Goal: Information Seeking & Learning: Find specific page/section

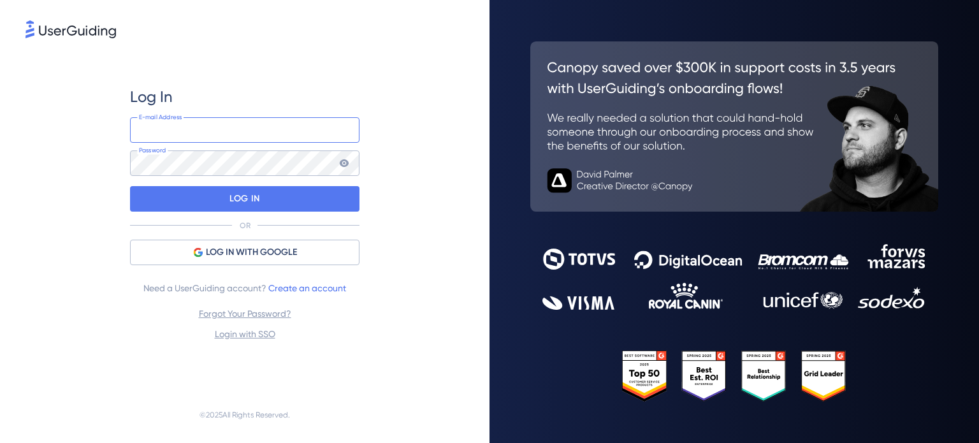
click at [226, 129] on input "email" at bounding box center [245, 130] width 230 height 26
type input "[PERSON_NAME][EMAIL_ADDRESS][DOMAIN_NAME]"
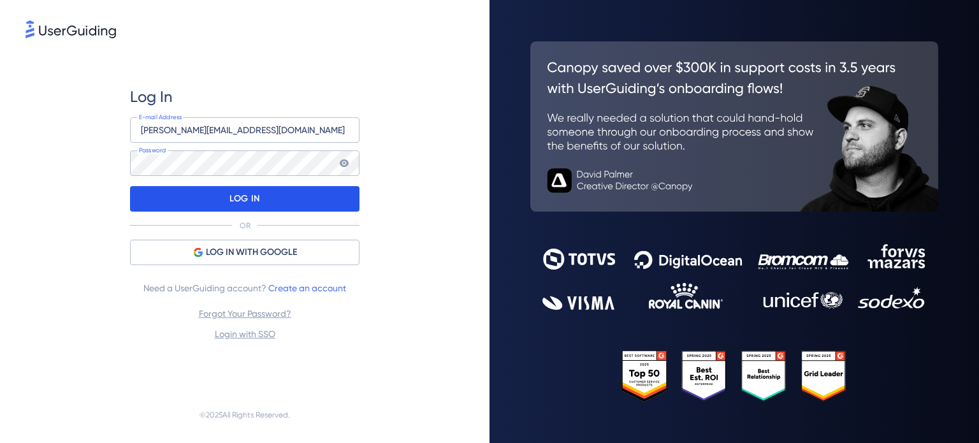
click at [252, 195] on p "LOG IN" at bounding box center [245, 199] width 30 height 20
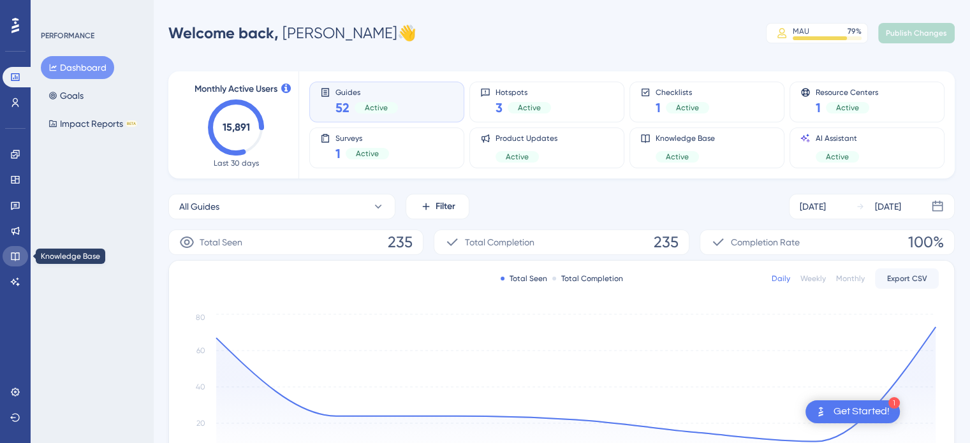
click at [11, 257] on icon at bounding box center [15, 257] width 8 height 8
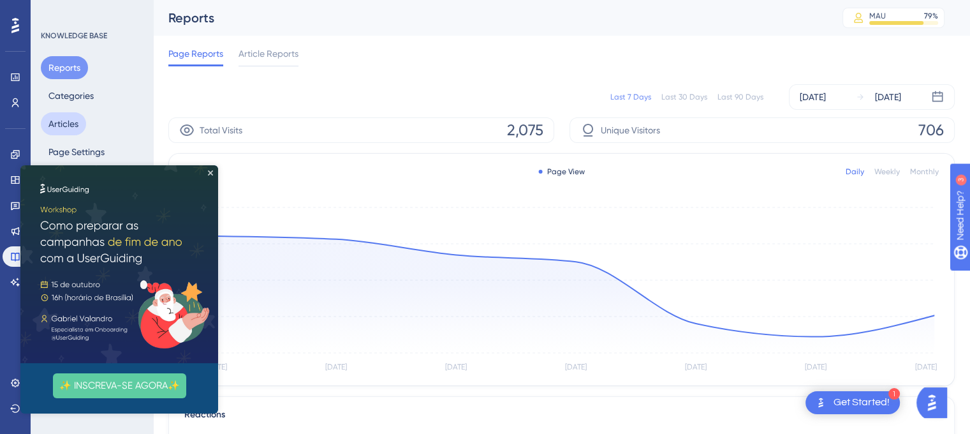
click at [81, 128] on button "Articles" at bounding box center [63, 123] width 45 height 23
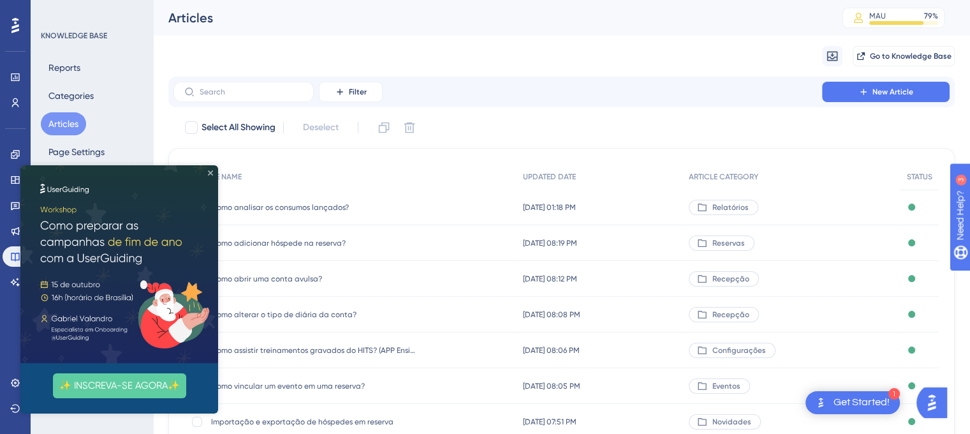
drag, startPoint x: 233, startPoint y: 330, endPoint x: 210, endPoint y: 170, distance: 161.1
click at [210, 170] on icon "Close Preview" at bounding box center [210, 172] width 5 height 5
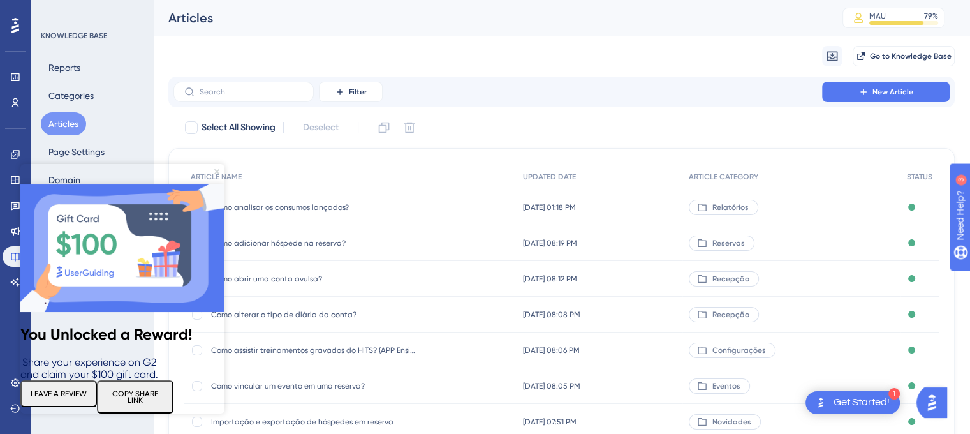
click at [217, 173] on icon "Close Preview" at bounding box center [216, 171] width 5 height 5
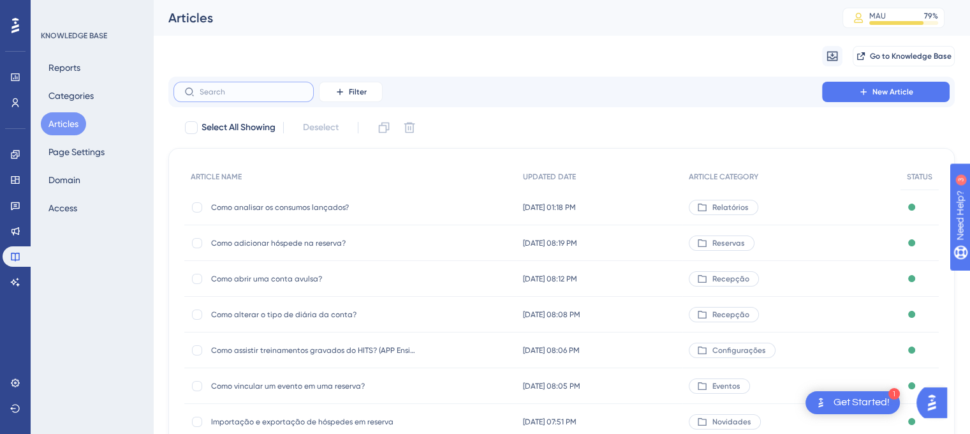
click at [224, 88] on input "text" at bounding box center [251, 91] width 103 height 9
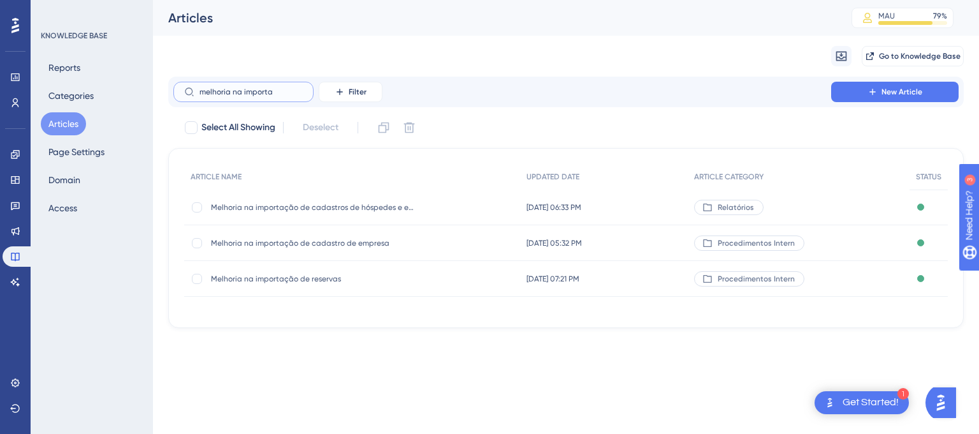
type input "melhoria na importa"
